Goal: Communication & Community: Answer question/provide support

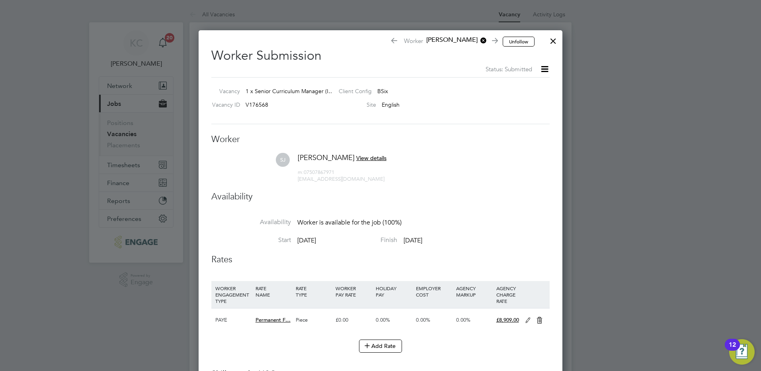
click at [554, 40] on div at bounding box center [553, 39] width 14 height 14
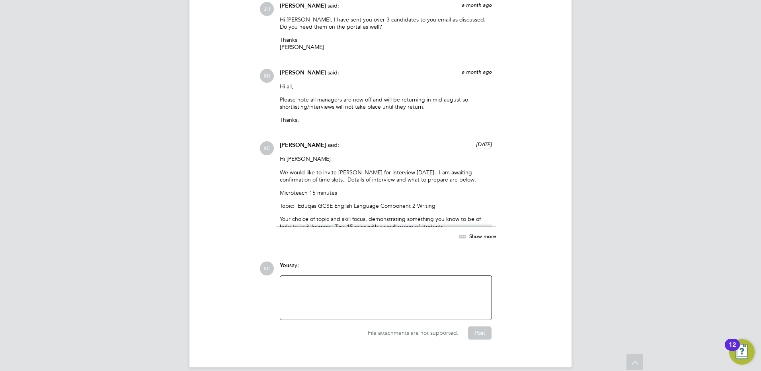
click at [327, 287] on div at bounding box center [386, 298] width 202 height 34
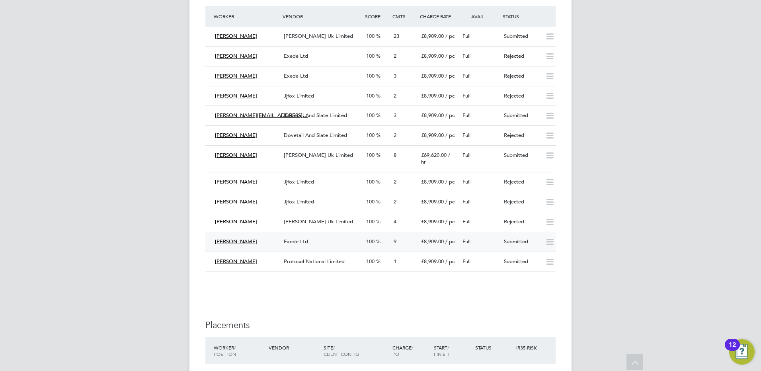
click at [316, 235] on div "Exede Ltd" at bounding box center [322, 241] width 82 height 13
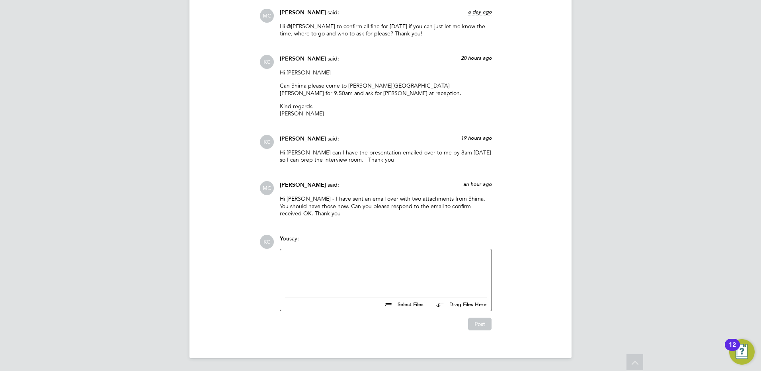
click at [376, 265] on div at bounding box center [386, 271] width 202 height 34
click at [478, 327] on button "Post" at bounding box center [479, 324] width 23 height 13
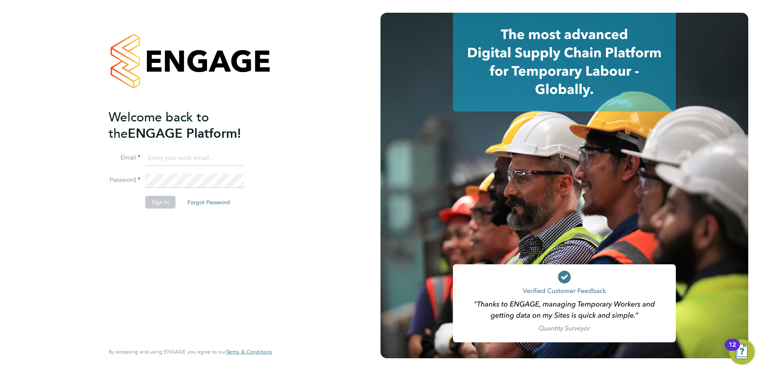
type input "Kerry.Cattle@ncclondon.ac.uk"
click at [162, 203] on button "Sign In" at bounding box center [160, 202] width 30 height 13
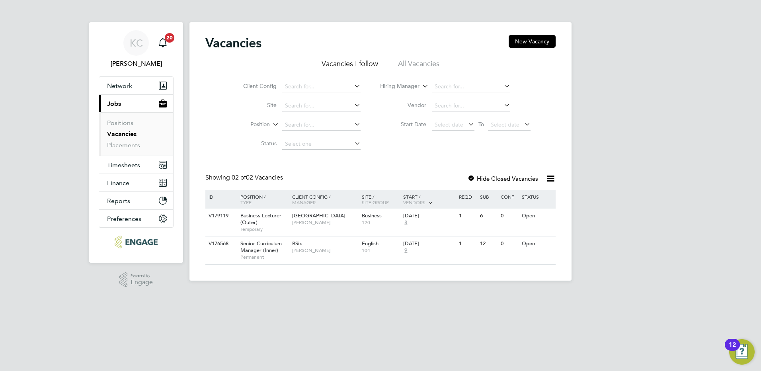
click at [240, 48] on h2 "Vacancies" at bounding box center [233, 43] width 56 height 16
click at [459, 85] on input at bounding box center [471, 86] width 78 height 11
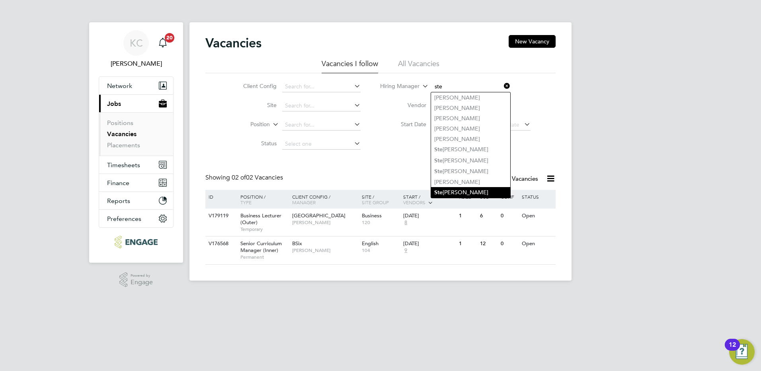
click at [467, 190] on li "Ste phen Brayshaw" at bounding box center [470, 192] width 79 height 11
type input "[PERSON_NAME]"
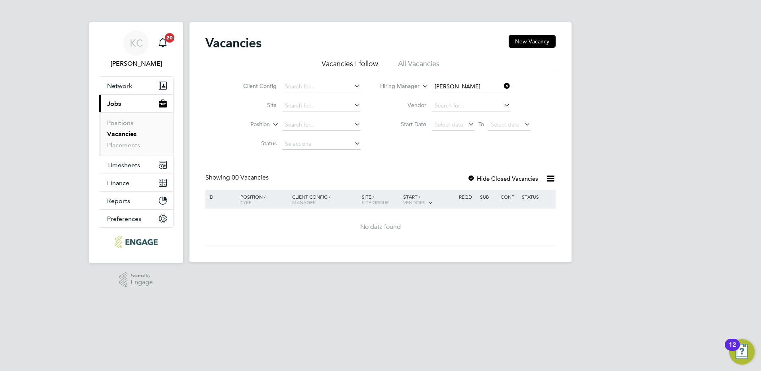
click at [412, 63] on li "All Vacancies" at bounding box center [418, 66] width 41 height 14
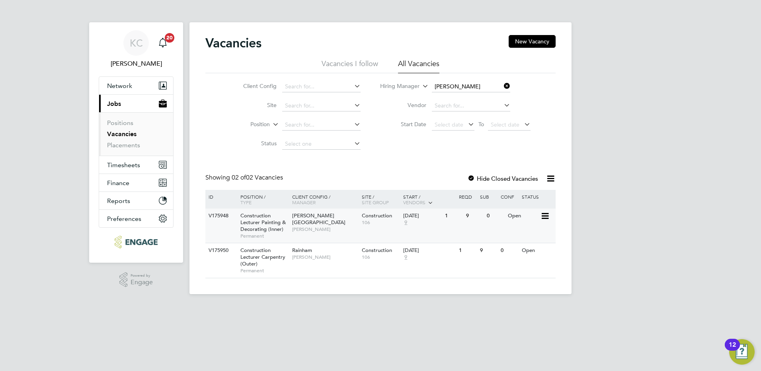
click at [311, 232] on div "V175948 Construction Lecturer Painting & Decorating (Inner) Permanent Hackney C…" at bounding box center [380, 226] width 350 height 34
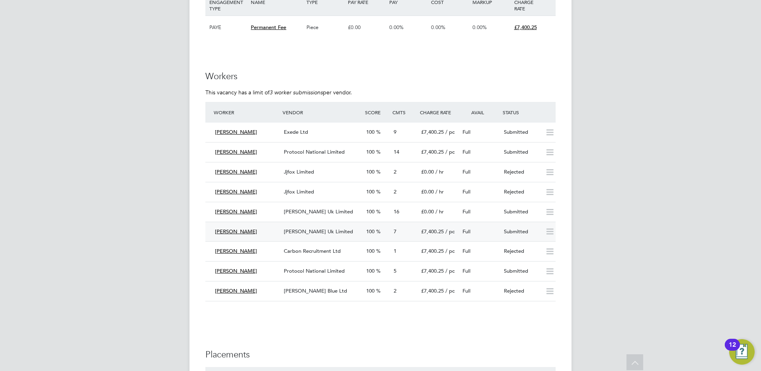
click at [306, 228] on span "[PERSON_NAME] Uk Limited" at bounding box center [318, 231] width 69 height 7
